Goal: Information Seeking & Learning: Check status

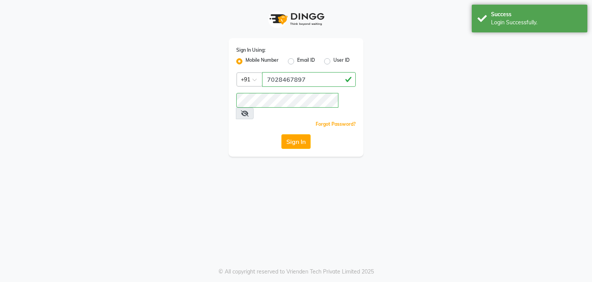
select select "service"
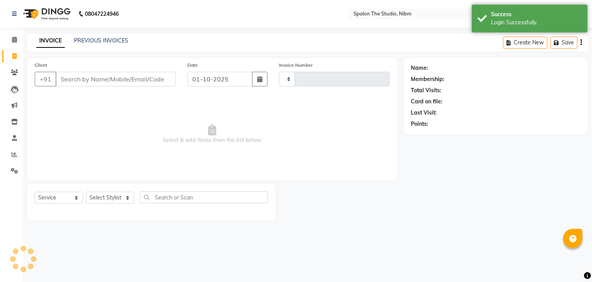
select select "en"
type input "1271"
select select "6119"
click at [15, 155] on icon at bounding box center [15, 154] width 6 height 6
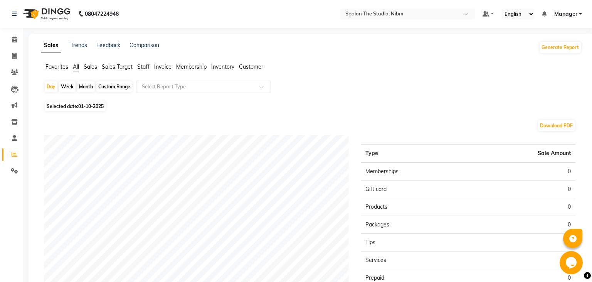
click at [147, 66] on span "Staff" at bounding box center [143, 66] width 12 height 7
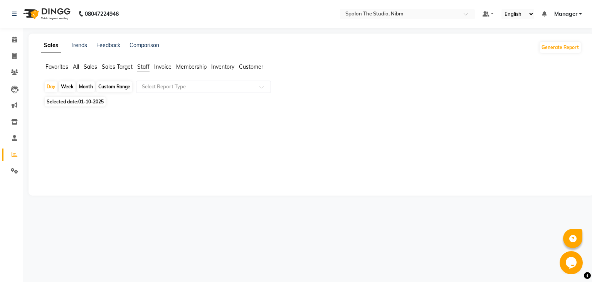
click at [88, 84] on div "Month" at bounding box center [86, 86] width 18 height 11
select select "10"
select select "2025"
click at [86, 84] on div "Month" at bounding box center [86, 86] width 18 height 11
select select "10"
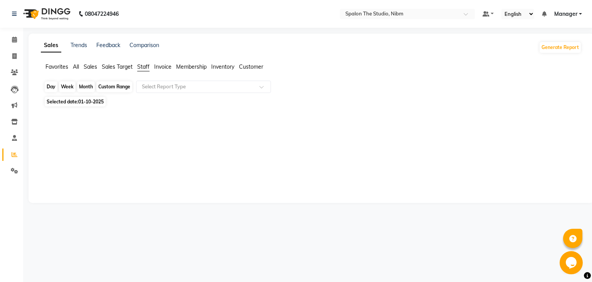
select select "2025"
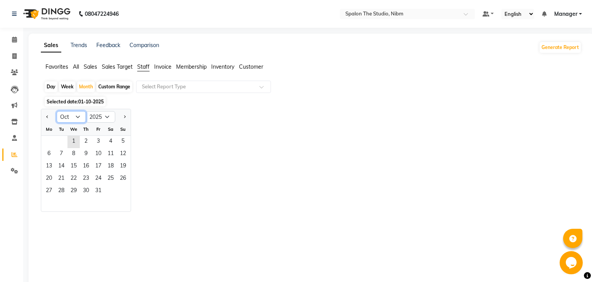
click at [57, 111] on select "Jan Feb Mar Apr May Jun [DATE] Aug Sep Oct Nov Dec" at bounding box center [71, 117] width 29 height 12
select select "9"
click option "Sep" at bounding box center [0, 0] width 0 height 0
click at [64, 195] on span "30" at bounding box center [61, 191] width 12 height 12
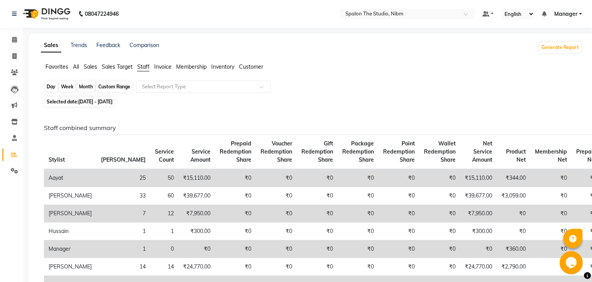
click at [89, 89] on div "Month" at bounding box center [86, 86] width 18 height 11
select select "9"
select select "2025"
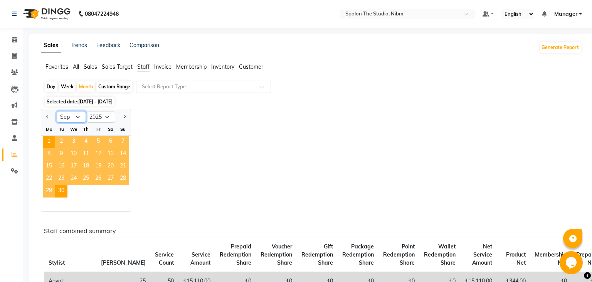
click at [57, 111] on select "Jan Feb Mar Apr May Jun [DATE] Aug Sep Oct Nov Dec" at bounding box center [71, 117] width 29 height 12
select select "8"
click option "Aug" at bounding box center [0, 0] width 0 height 0
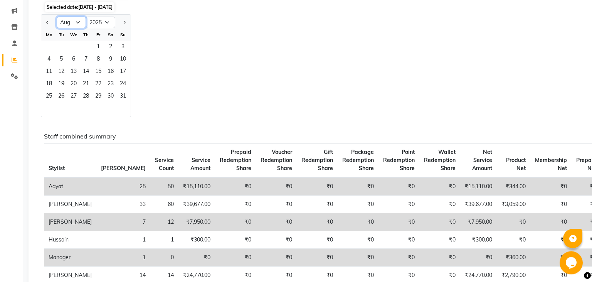
scroll to position [94, 0]
click at [124, 98] on span "31" at bounding box center [123, 97] width 12 height 12
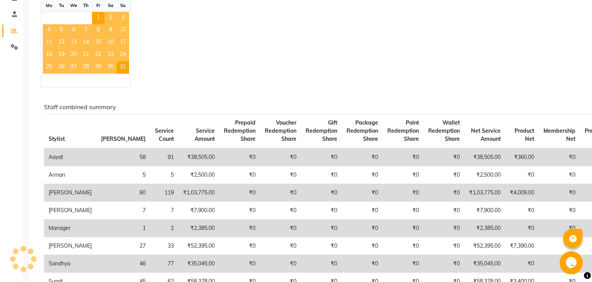
scroll to position [173, 0]
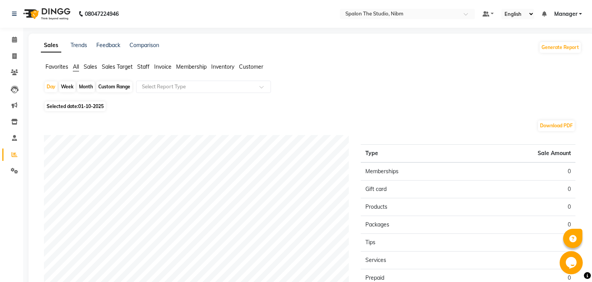
click at [141, 69] on span "Staff" at bounding box center [143, 66] width 12 height 7
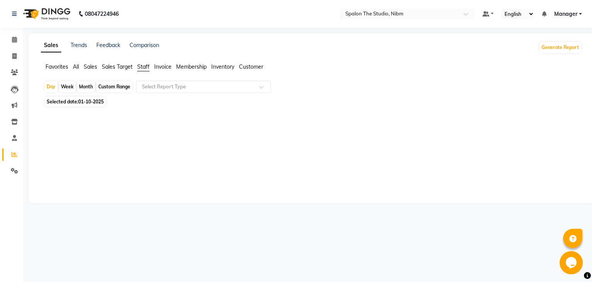
click at [87, 90] on div "Month" at bounding box center [86, 86] width 18 height 11
select select "10"
select select "2025"
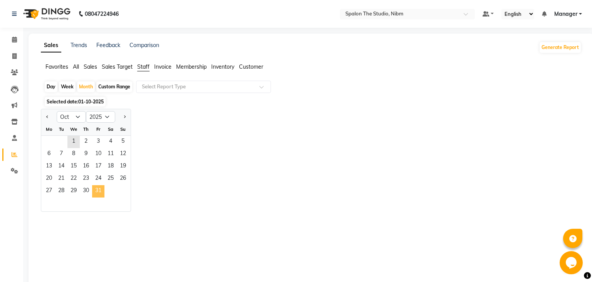
click at [93, 188] on span "31" at bounding box center [98, 191] width 12 height 12
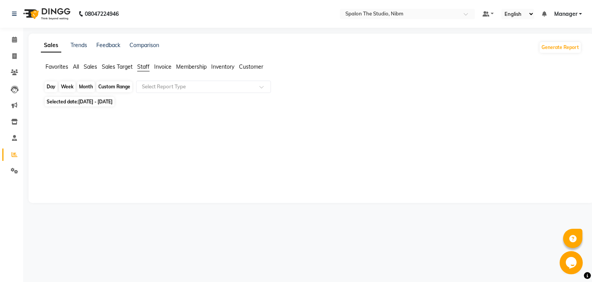
click at [91, 85] on div "Month" at bounding box center [86, 86] width 18 height 11
select select "10"
select select "2025"
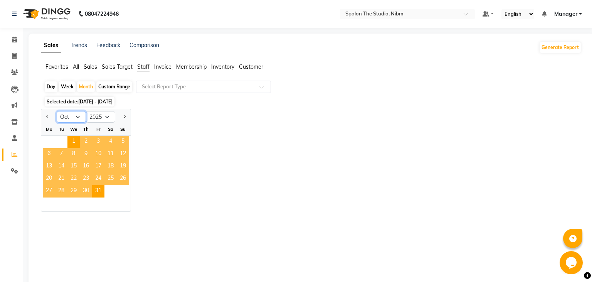
click at [57, 111] on select "Jan Feb Mar Apr May Jun [DATE] Aug Sep Oct Nov Dec" at bounding box center [71, 117] width 29 height 12
click option "Sep" at bounding box center [0, 0] width 0 height 0
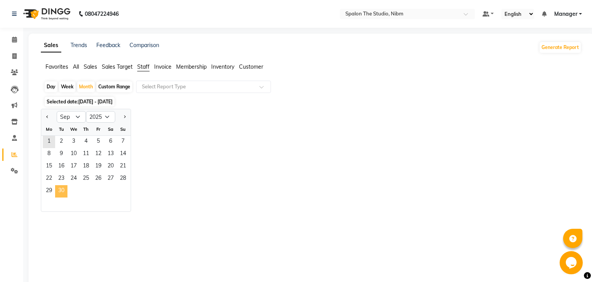
click at [64, 189] on span "30" at bounding box center [61, 191] width 12 height 12
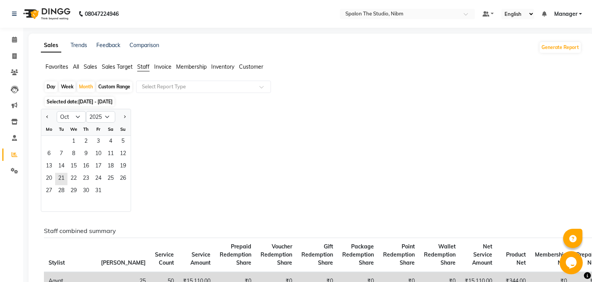
select select "11"
click at [266, 174] on div "Jan Feb Mar Apr May Jun [DATE] Aug Sep Oct Nov [DATE] 2016 2017 2018 2019 2020 …" at bounding box center [311, 160] width 541 height 103
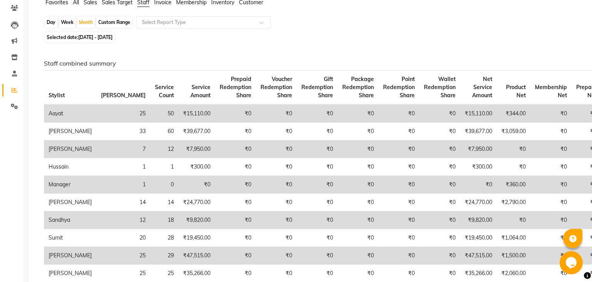
scroll to position [61, 0]
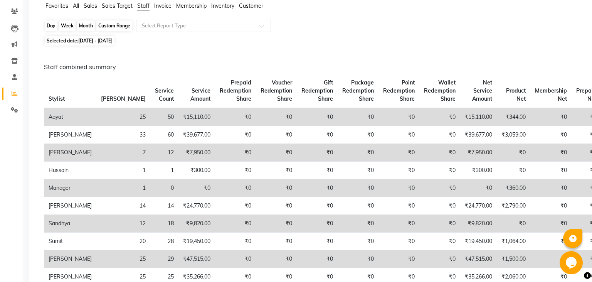
click at [88, 25] on div "Month" at bounding box center [86, 25] width 18 height 11
select select "9"
select select "2025"
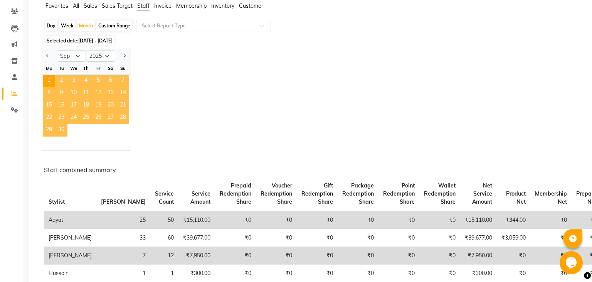
click at [64, 129] on span "30" at bounding box center [61, 130] width 12 height 12
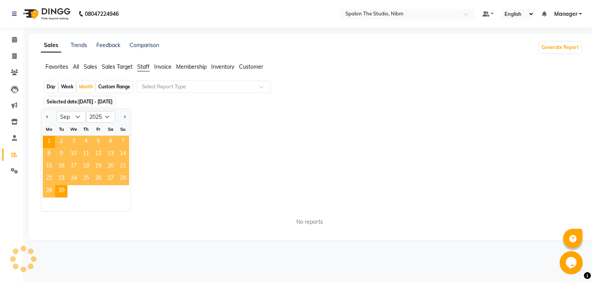
scroll to position [0, 0]
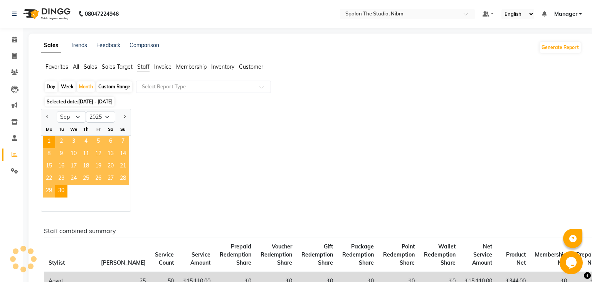
select select "10"
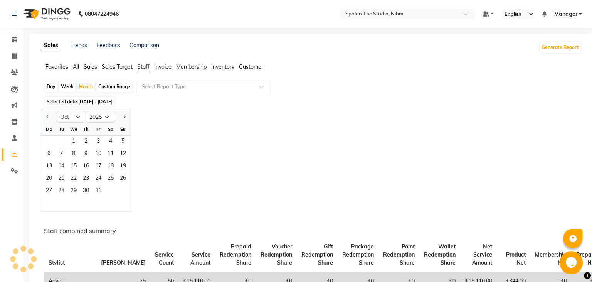
click at [195, 186] on div "Jan Feb Mar Apr May Jun [DATE] Aug Sep Oct Nov [DATE] 2016 2017 2018 2019 2020 …" at bounding box center [311, 160] width 541 height 103
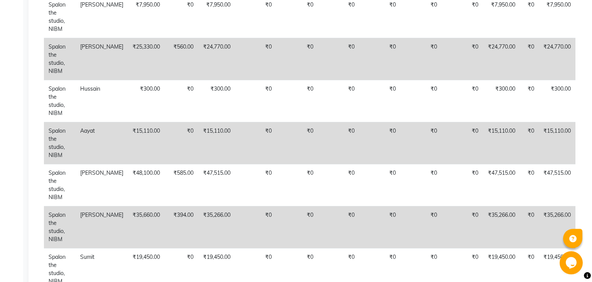
scroll to position [447, 0]
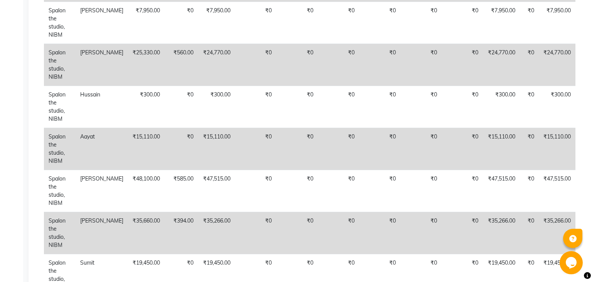
select select "service"
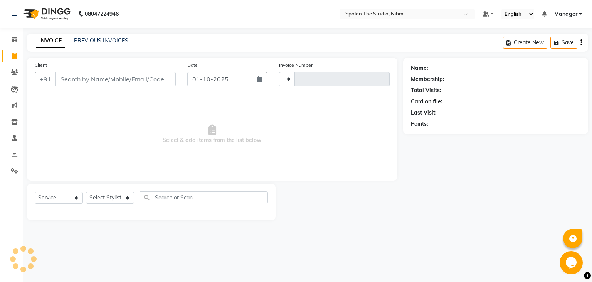
scroll to position [0, 0]
type input "1271"
select select "6119"
click at [14, 155] on icon at bounding box center [15, 154] width 6 height 6
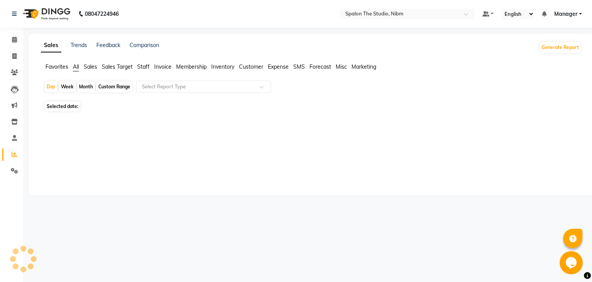
click at [144, 70] on span "Staff" at bounding box center [143, 66] width 12 height 7
click at [144, 69] on span "Staff" at bounding box center [143, 66] width 12 height 7
click at [84, 87] on div "Month" at bounding box center [86, 86] width 18 height 11
select select "10"
select select "2025"
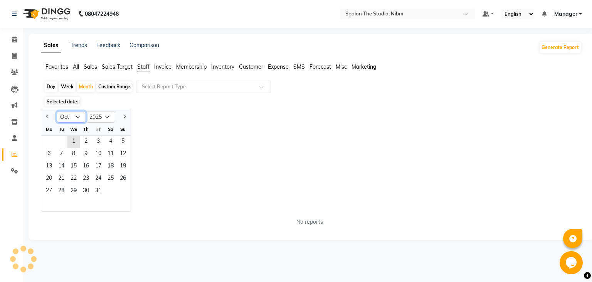
click at [57, 111] on select "Jan Feb Mar Apr May Jun [DATE] Aug Sep Oct Nov Dec" at bounding box center [71, 117] width 29 height 12
click option "Oct" at bounding box center [0, 0] width 0 height 0
click at [57, 111] on select "Jan Feb Mar Apr May Jun [DATE] Aug Sep Oct Nov Dec" at bounding box center [71, 117] width 29 height 12
select select "8"
click option "Aug" at bounding box center [0, 0] width 0 height 0
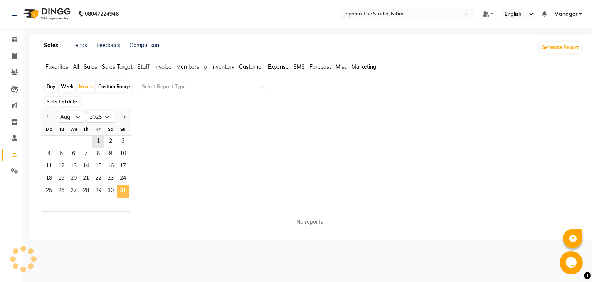
click at [124, 193] on span "31" at bounding box center [123, 191] width 12 height 12
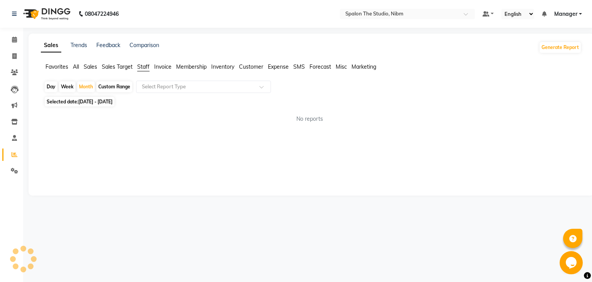
click at [244, 233] on div "08047224946 Select Location × Spalon The Studio, Nibm Default Panel My Panel En…" at bounding box center [296, 141] width 592 height 282
click at [87, 83] on div "Month" at bounding box center [86, 86] width 18 height 11
select select "8"
select select "2025"
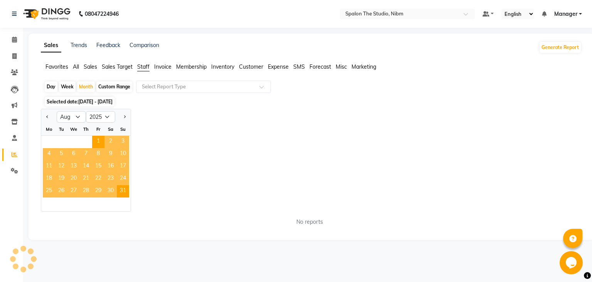
drag, startPoint x: 87, startPoint y: 83, endPoint x: 127, endPoint y: 143, distance: 71.6
click at [127, 143] on div "Day Week Month Custom Range Select Report Type Selected date: [DATE] - [DATE] J…" at bounding box center [311, 156] width 541 height 151
click at [180, 187] on div "Jan Feb Mar Apr May Jun [DATE] Aug Sep Oct Nov [DATE] 2016 2017 2018 2019 2020 …" at bounding box center [311, 160] width 541 height 103
drag, startPoint x: 180, startPoint y: 187, endPoint x: 91, endPoint y: 130, distance: 105.4
click at [91, 130] on div "Jan Feb Mar Apr May Jun [DATE] Aug Sep Oct Nov [DATE] 2016 2017 2018 2019 2020 …" at bounding box center [311, 160] width 541 height 103
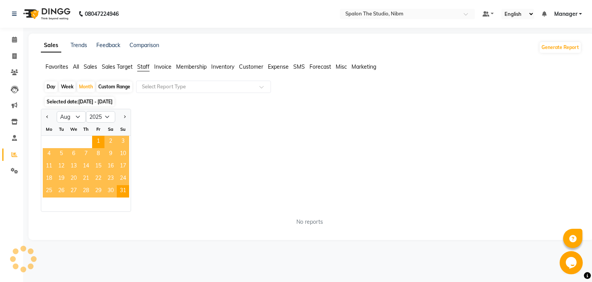
click at [158, 208] on div "Jan Feb Mar Apr May Jun [DATE] Aug Sep Oct Nov [DATE] 2016 2017 2018 2019 2020 …" at bounding box center [311, 160] width 541 height 103
click at [129, 195] on span "31" at bounding box center [123, 191] width 12 height 12
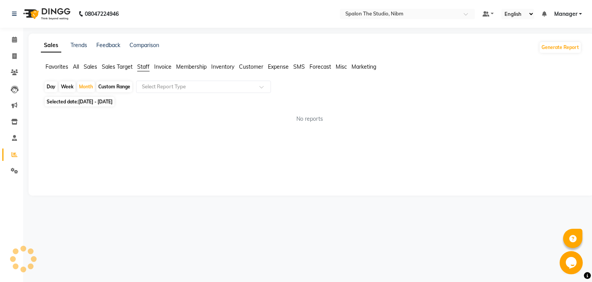
click at [210, 188] on div "Sales Trends Feedback Comparison Generate Report Favorites All Sales Sales Targ…" at bounding box center [311, 115] width 565 height 162
click at [86, 87] on div "Month" at bounding box center [86, 86] width 18 height 11
select select "8"
select select "2025"
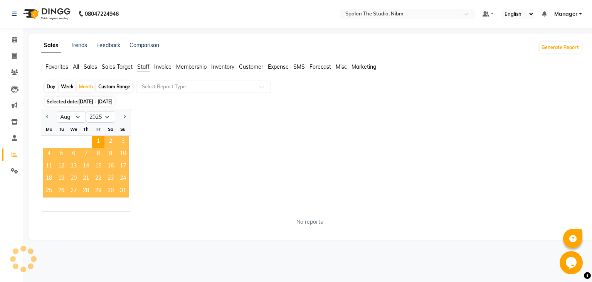
click at [124, 191] on span "31" at bounding box center [123, 191] width 12 height 12
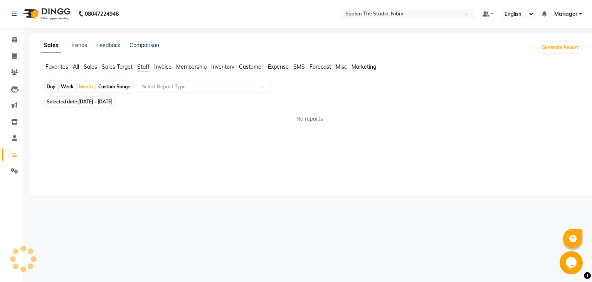
click at [298, 205] on main "Sales Trends Feedback Comparison Generate Report Favorites All Sales Sales Targ…" at bounding box center [307, 120] width 569 height 173
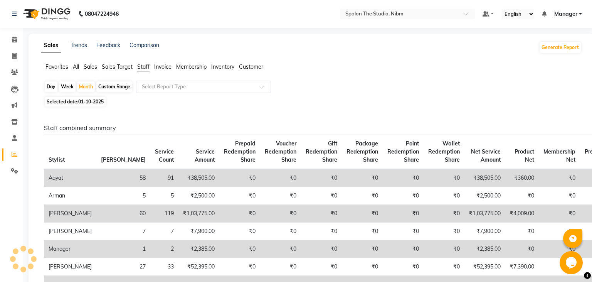
click at [342, 205] on td "₹0" at bounding box center [362, 214] width 41 height 18
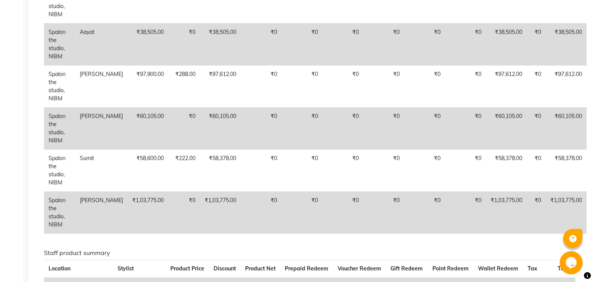
scroll to position [671, 0]
